Goal: Transaction & Acquisition: Purchase product/service

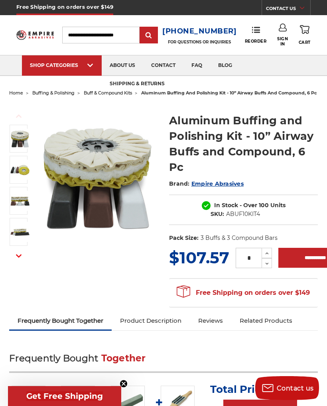
click at [16, 177] on img at bounding box center [20, 170] width 20 height 20
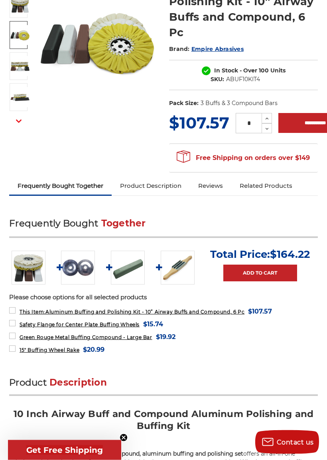
scroll to position [135, 0]
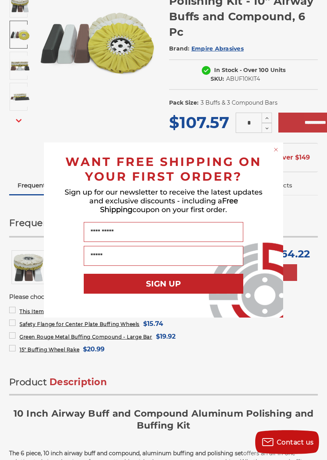
click at [31, 161] on div "Close dialog WANT FREE SHIPPING ON YOUR FIRST ORDER? Sign up for our newsletter…" at bounding box center [163, 230] width 327 height 460
click at [50, 103] on div "Close dialog WANT FREE SHIPPING ON YOUR FIRST ORDER? Sign up for our newsletter…" at bounding box center [163, 230] width 327 height 460
click at [272, 149] on icon "Close dialog" at bounding box center [276, 150] width 8 height 8
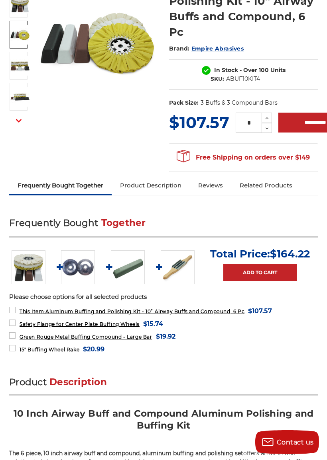
click at [76, 270] on img at bounding box center [78, 268] width 34 height 34
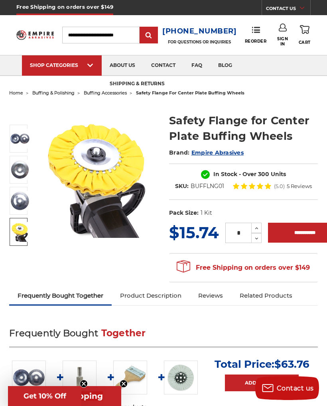
click at [16, 222] on img at bounding box center [20, 232] width 20 height 20
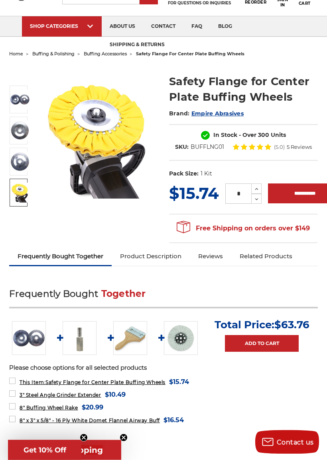
scroll to position [39, 0]
click at [79, 333] on img at bounding box center [80, 338] width 34 height 34
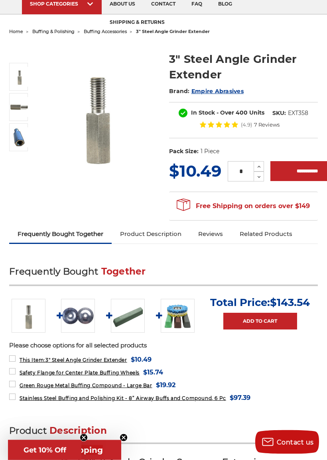
scroll to position [62, 0]
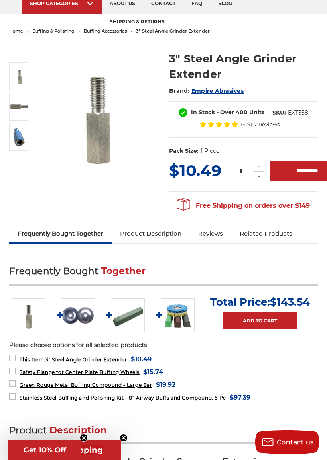
click at [170, 312] on img at bounding box center [178, 316] width 34 height 34
